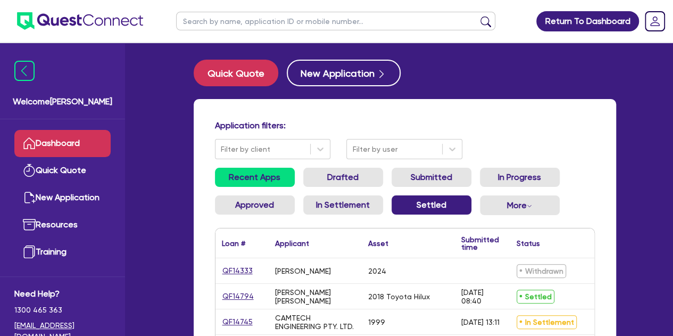
click at [433, 197] on link "Settled" at bounding box center [431, 204] width 80 height 19
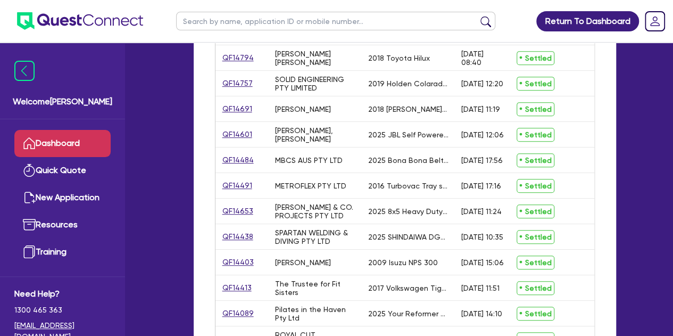
scroll to position [222, 0]
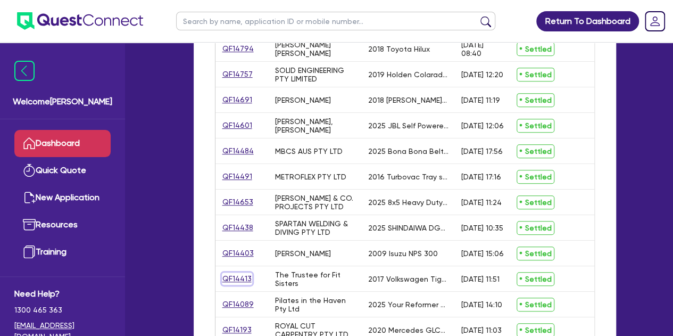
click at [238, 277] on link "QF14413" at bounding box center [237, 278] width 30 height 12
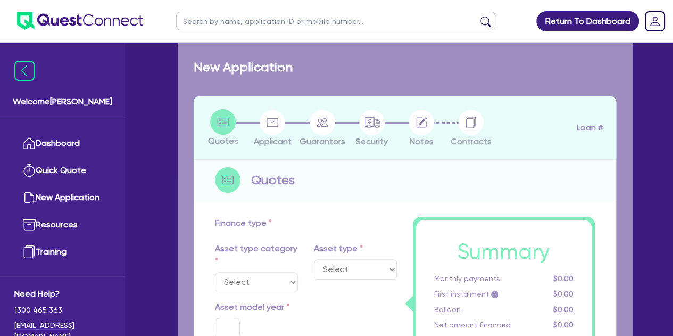
select select "CARS_AND_LIGHT_TRUCKS"
type input "2017"
type input "28,000"
type input "1,500"
type input "7"
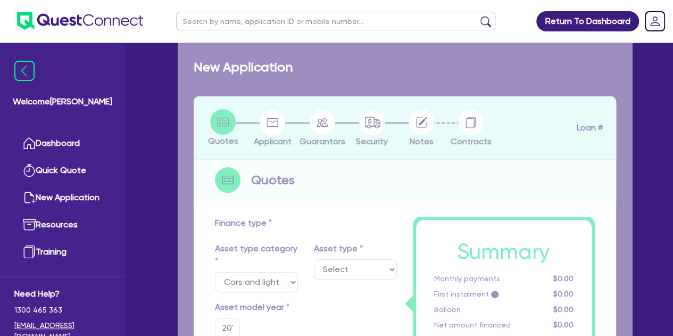
type input "1,855"
type input "18.95"
type input "900"
select select "PASSENGER_VEHICLES"
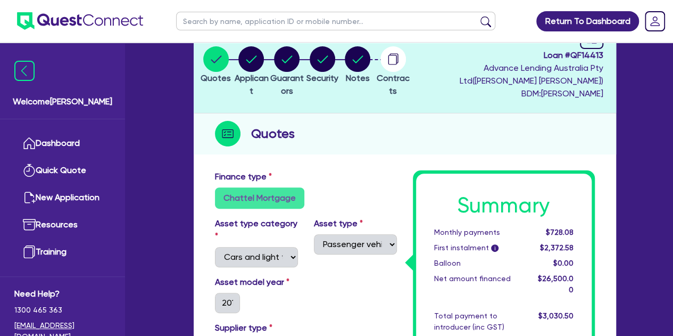
scroll to position [118, 0]
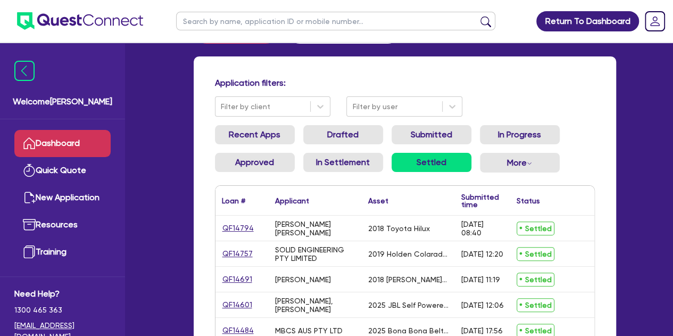
scroll to position [336, 0]
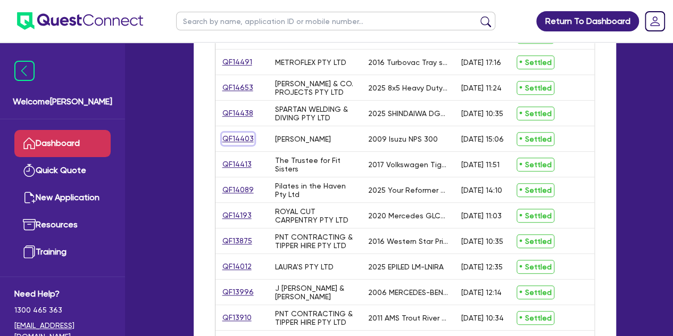
click at [224, 137] on link "QF14403" at bounding box center [238, 138] width 32 height 12
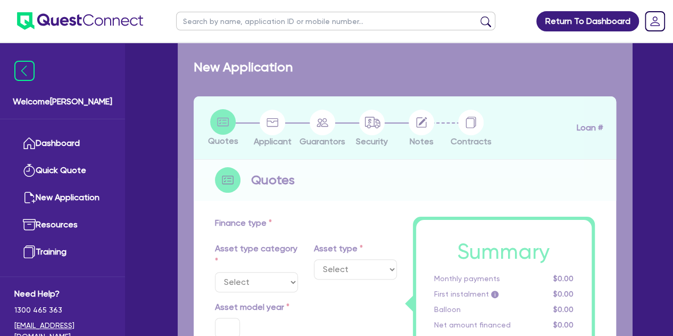
select select "CARS_AND_LIGHT_TRUCKS"
type input "2009"
radio input "false"
radio input "true"
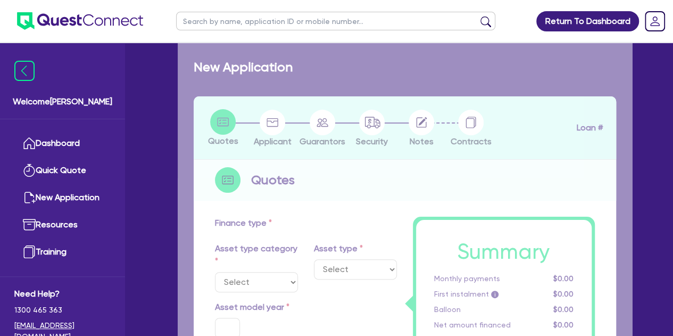
type input "105,000"
type input "55,000"
type input "13"
type input "6,500"
type input "17.95"
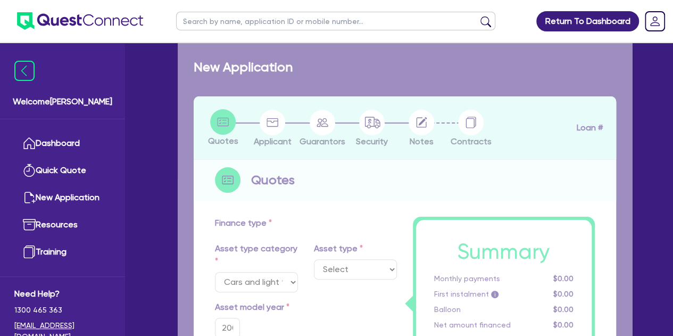
select select "LIGHT_TRUCKS"
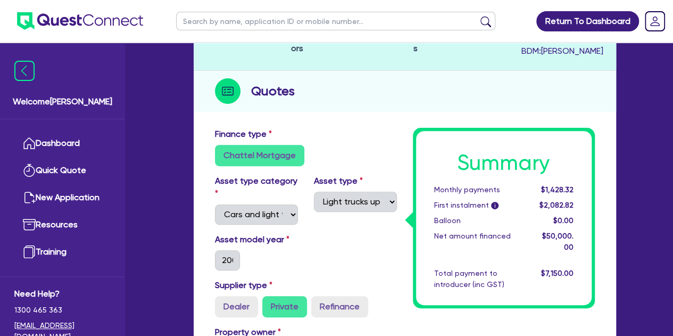
scroll to position [124, 0]
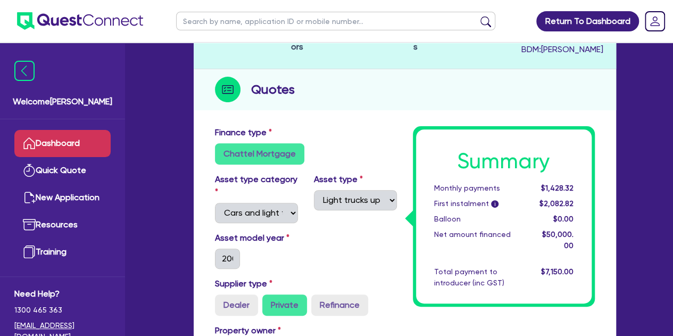
click at [44, 138] on link "Dashboard" at bounding box center [62, 143] width 96 height 27
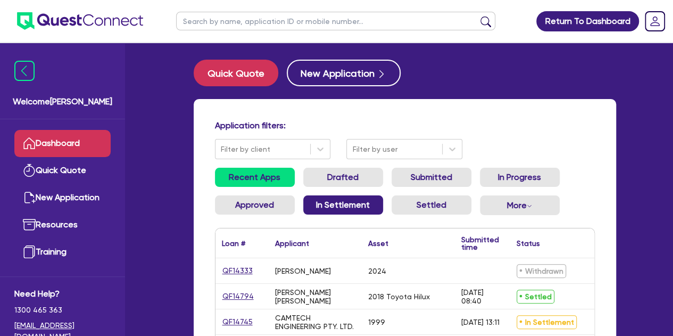
click at [336, 205] on link "In Settlement" at bounding box center [343, 204] width 80 height 19
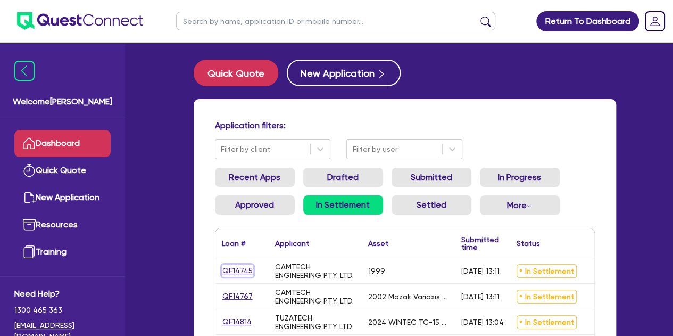
click at [230, 269] on link "QF14745" at bounding box center [237, 270] width 31 height 12
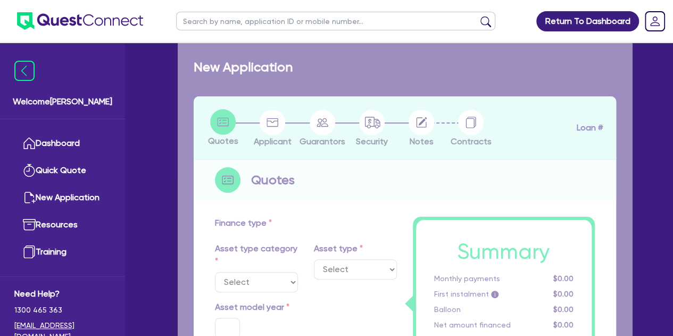
select select "SECONDARY_ASSETS"
type input "1999"
radio input "false"
radio input "true"
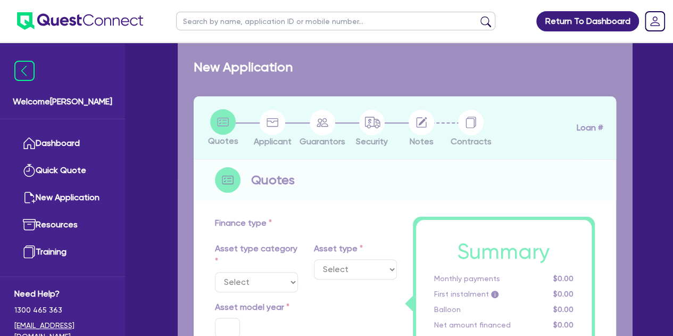
type input "31,130"
type input "7"
type input "2,179.1"
radio input "true"
type input "18.45"
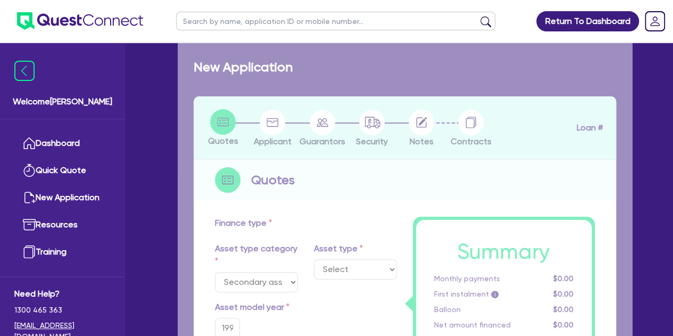
select select "CNC_AND_EDGE_BENDERS"
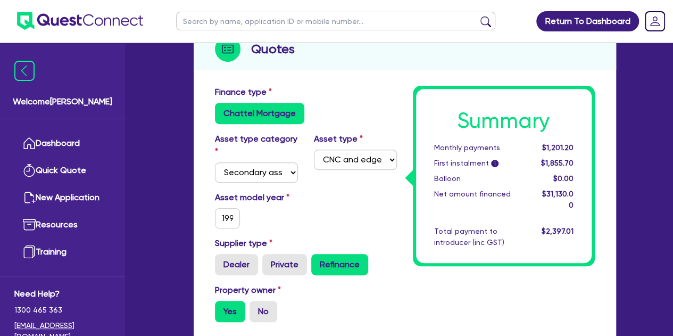
scroll to position [167, 0]
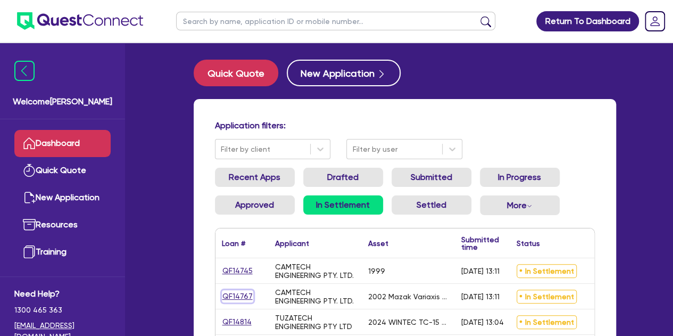
click at [237, 297] on link "QF14767" at bounding box center [237, 296] width 31 height 12
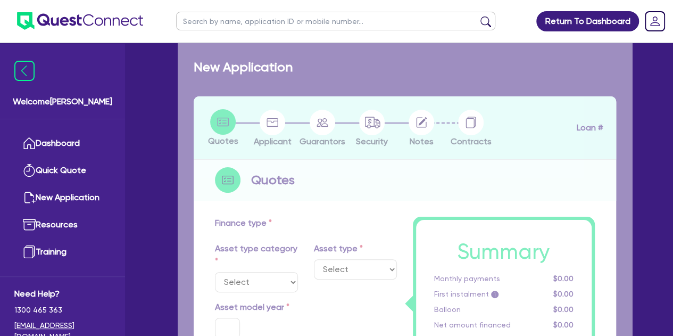
select select "SECONDARY_ASSETS"
type input "2002"
radio input "false"
radio input "true"
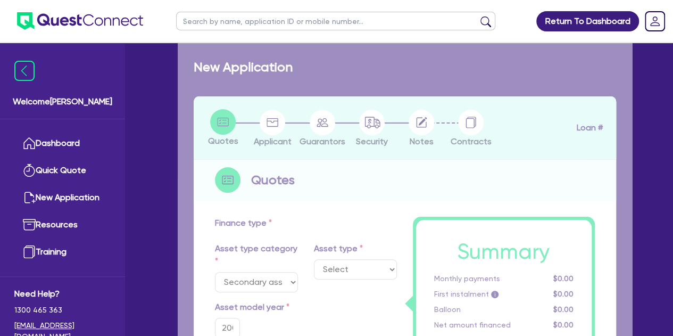
type input "60,000"
type input "7"
type input "4,200"
type input "18.45"
select select "CNC_AND_EDGE_BENDERS"
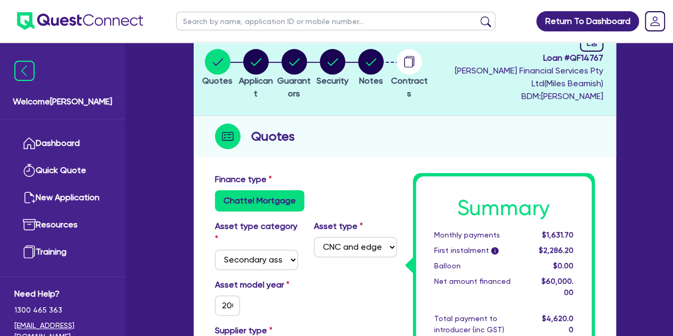
scroll to position [87, 0]
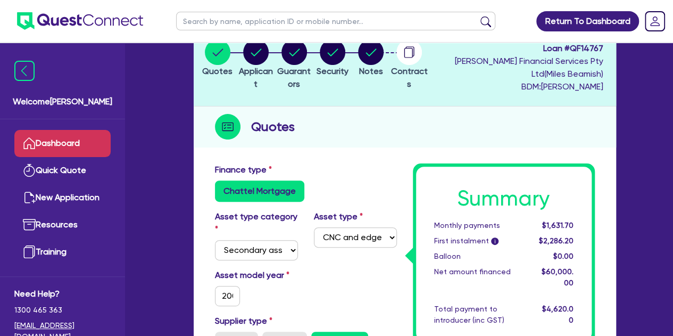
click at [43, 137] on link "Dashboard" at bounding box center [62, 143] width 96 height 27
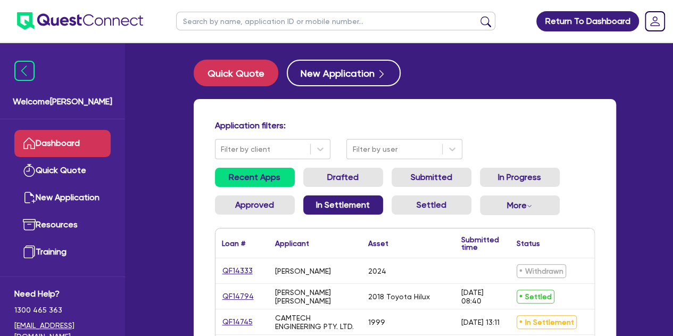
click at [338, 206] on link "In Settlement" at bounding box center [343, 204] width 80 height 19
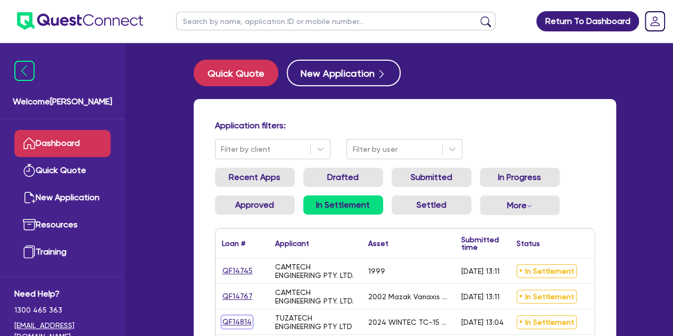
click at [231, 321] on link "QF14814" at bounding box center [237, 321] width 30 height 12
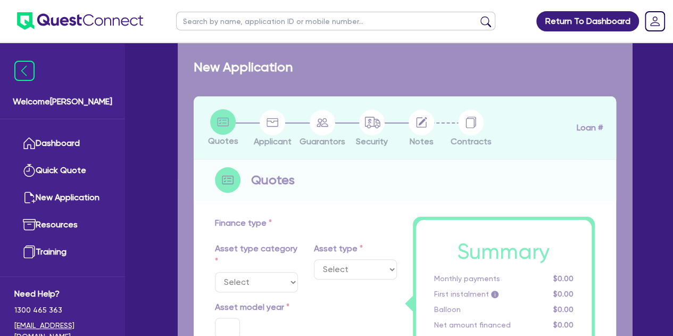
select select "SECONDARY_ASSETS"
type input "2024"
radio input "false"
radio input "true"
type input "60,000"
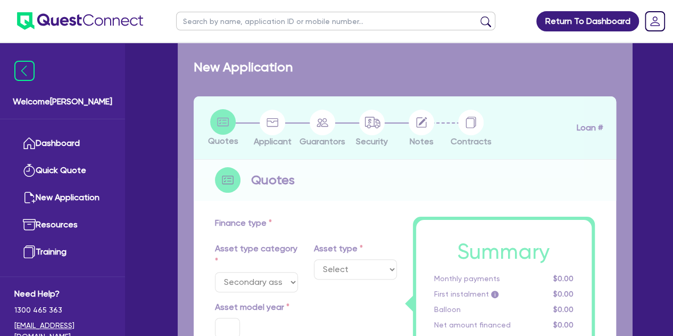
type input "11"
type input "6,600"
type input "18.45"
select select "CNC_AND_EDGE_BENDERS"
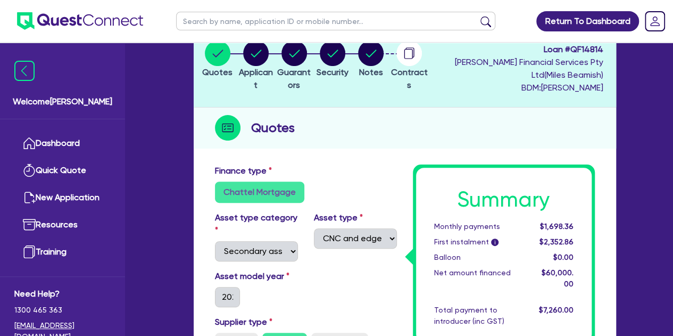
scroll to position [119, 0]
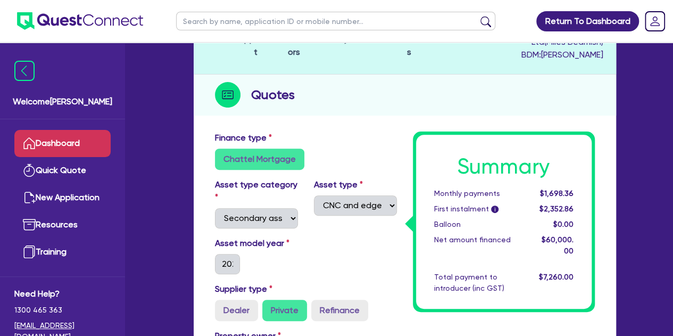
click at [57, 137] on link "Dashboard" at bounding box center [62, 143] width 96 height 27
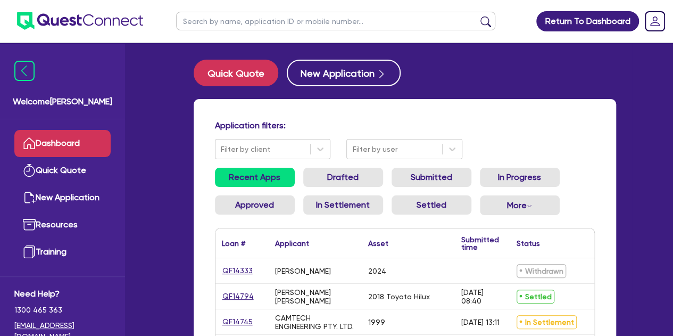
scroll to position [2, 0]
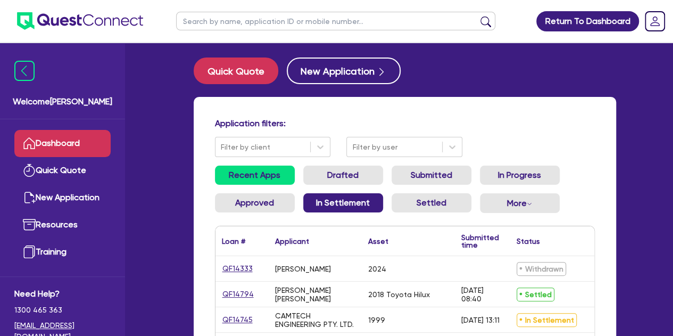
click at [337, 203] on link "In Settlement" at bounding box center [343, 202] width 80 height 19
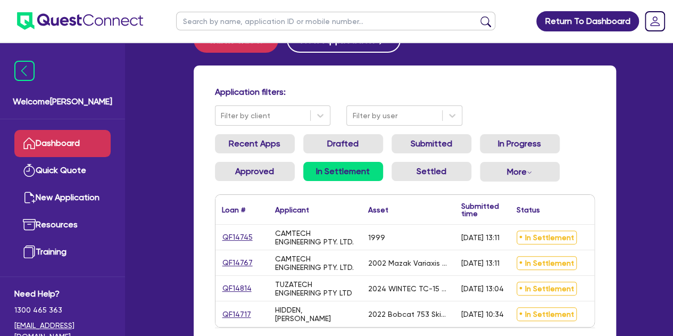
scroll to position [52, 0]
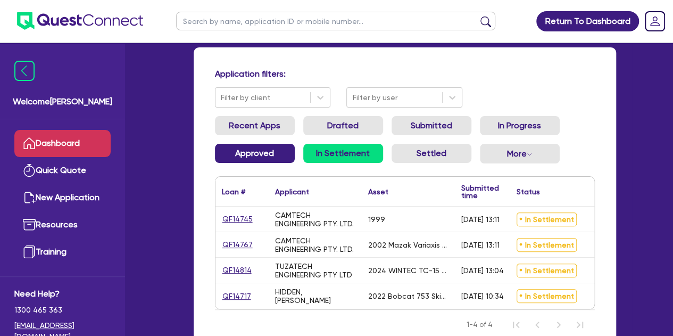
click at [250, 155] on link "Approved" at bounding box center [255, 153] width 80 height 19
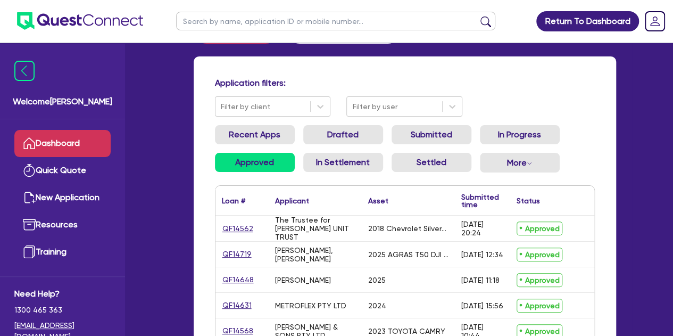
scroll to position [52, 0]
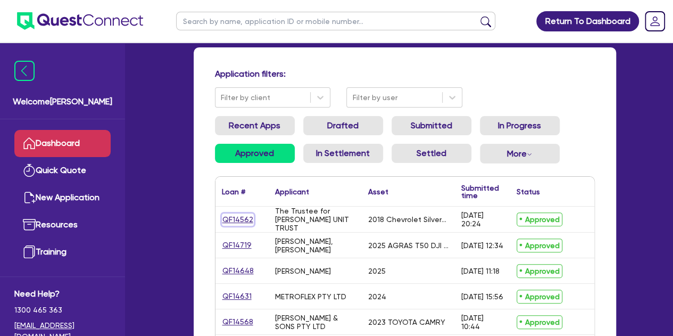
click at [231, 216] on link "QF14562" at bounding box center [238, 219] width 32 height 12
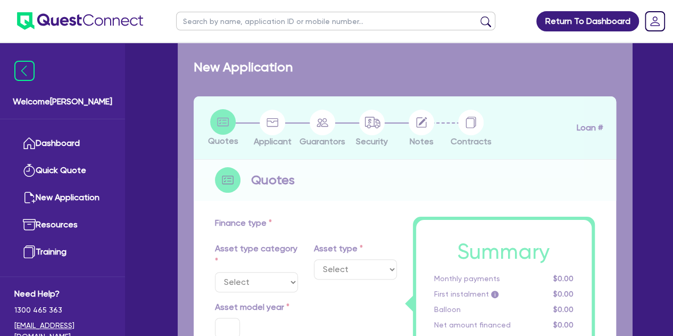
select select "CARS_AND_LIGHT_TRUCKS"
type input "2018"
radio input "false"
radio input "true"
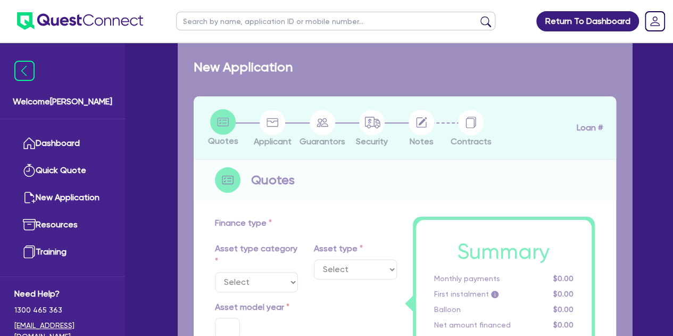
type input "139,500"
type input "11.89"
type input "16,800"
type input "17.95"
type input "1,100"
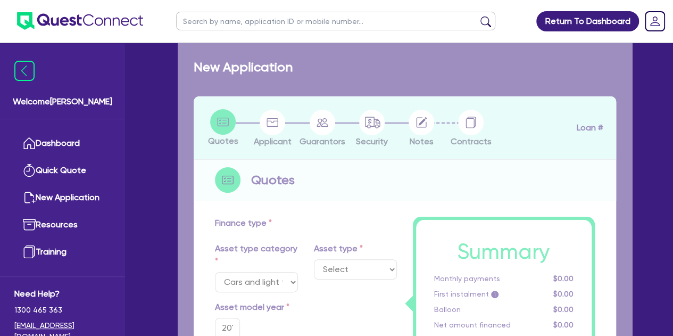
select select "VANS_AND_UTES"
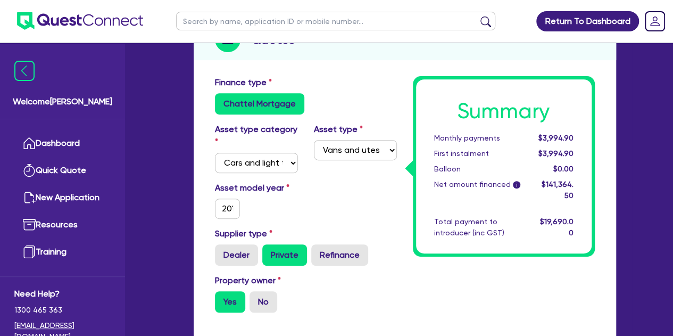
scroll to position [181, 0]
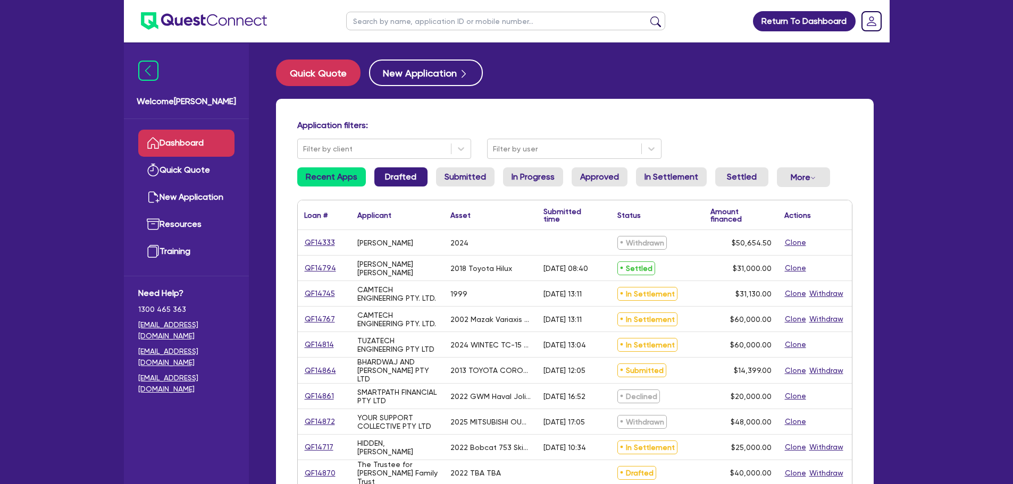
click at [399, 175] on link "Drafted" at bounding box center [400, 177] width 53 height 19
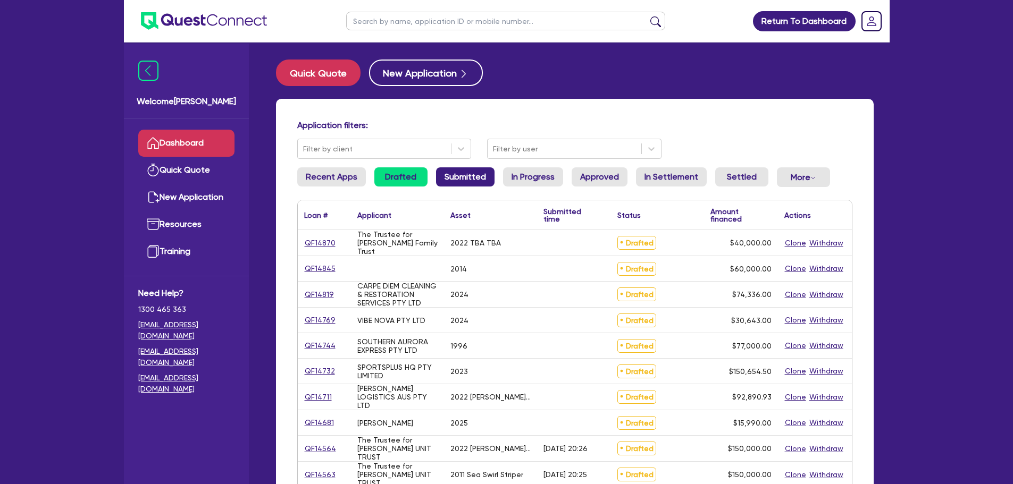
click at [460, 173] on link "Submitted" at bounding box center [465, 177] width 59 height 19
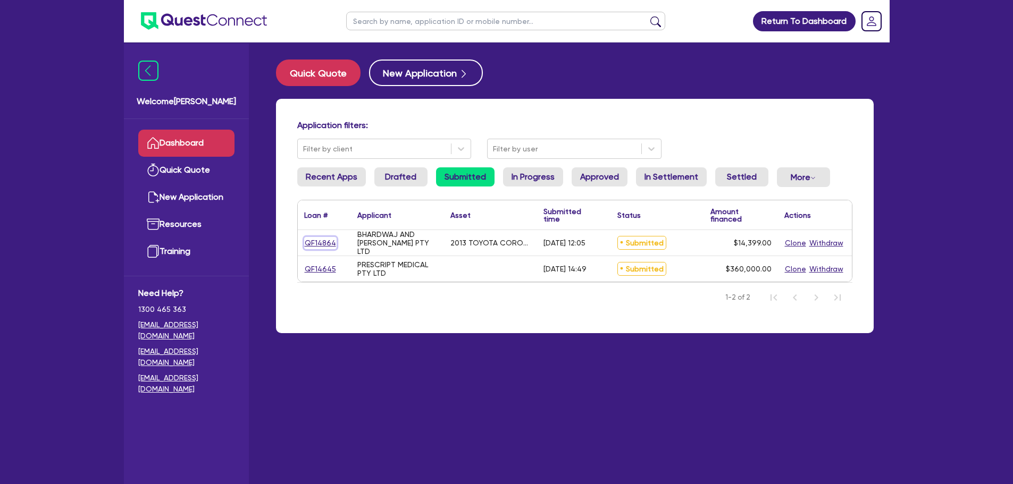
click at [322, 239] on link "QF14864" at bounding box center [320, 243] width 32 height 12
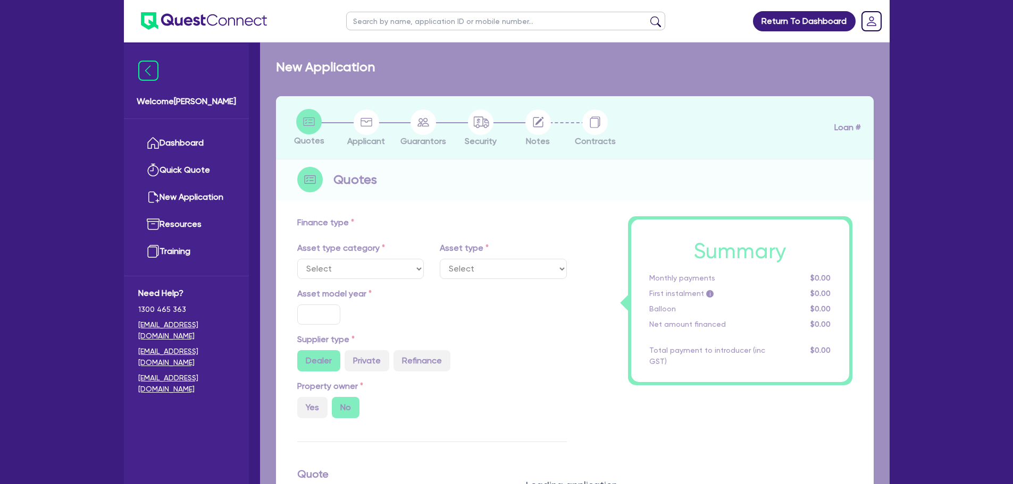
select select "CARS_AND_LIGHT_TRUCKS"
type input "2013"
type input "14,399"
type input "8"
type input "1,151.92"
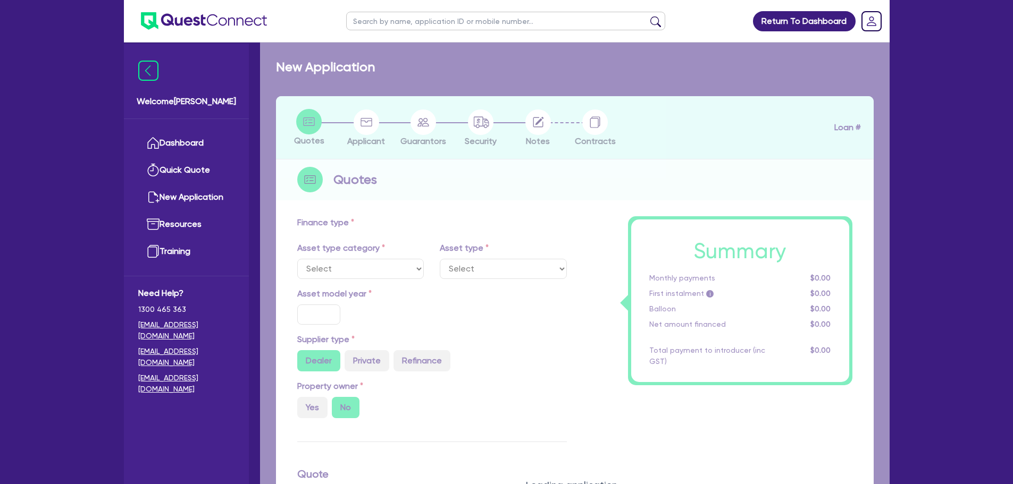
type input "17"
type input "590"
select select "PASSENGER_VEHICLES"
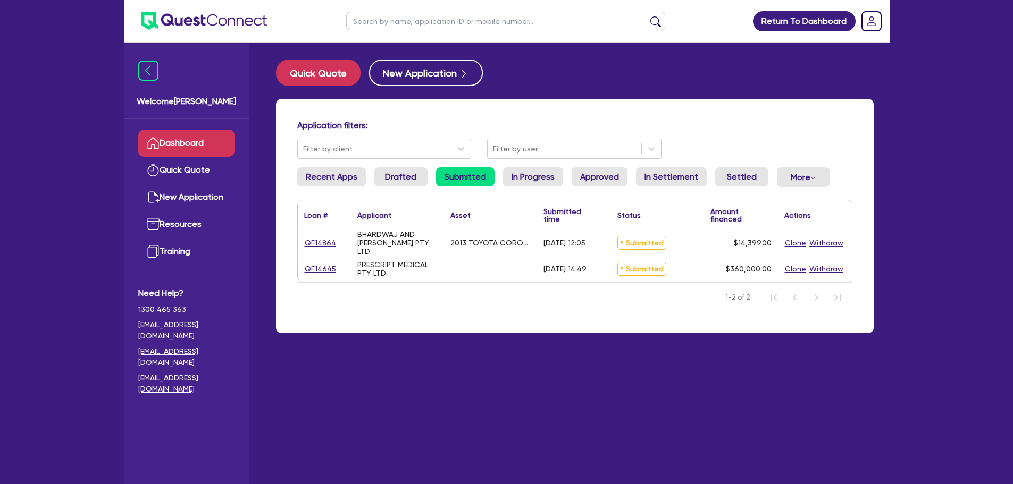
click at [638, 63] on div "Quick Quote New Application" at bounding box center [575, 73] width 598 height 27
